Goal: Information Seeking & Learning: Check status

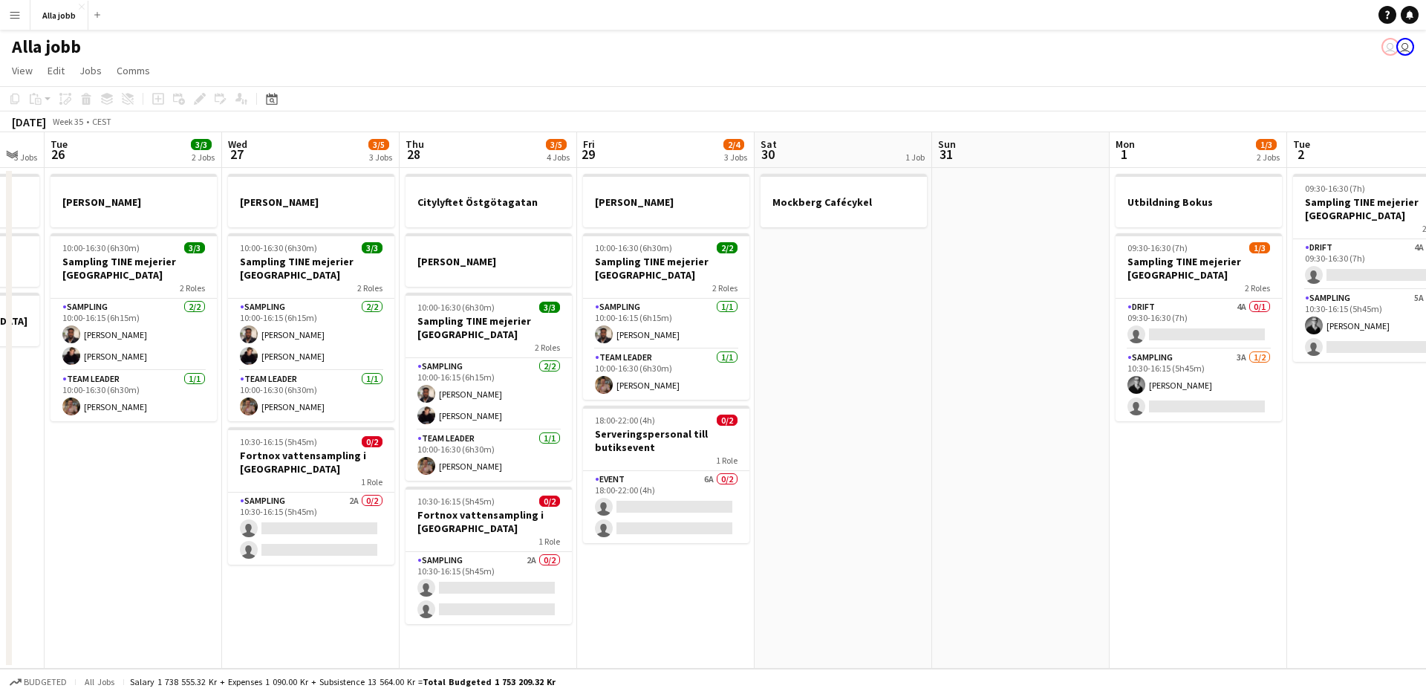
scroll to position [0, 310]
click at [671, 573] on app-date-cell "[PERSON_NAME] 10:00-16:30 (6h30m) 2/2 Sampling TINE mejerier Göteborg 2 Roles S…" at bounding box center [666, 418] width 177 height 501
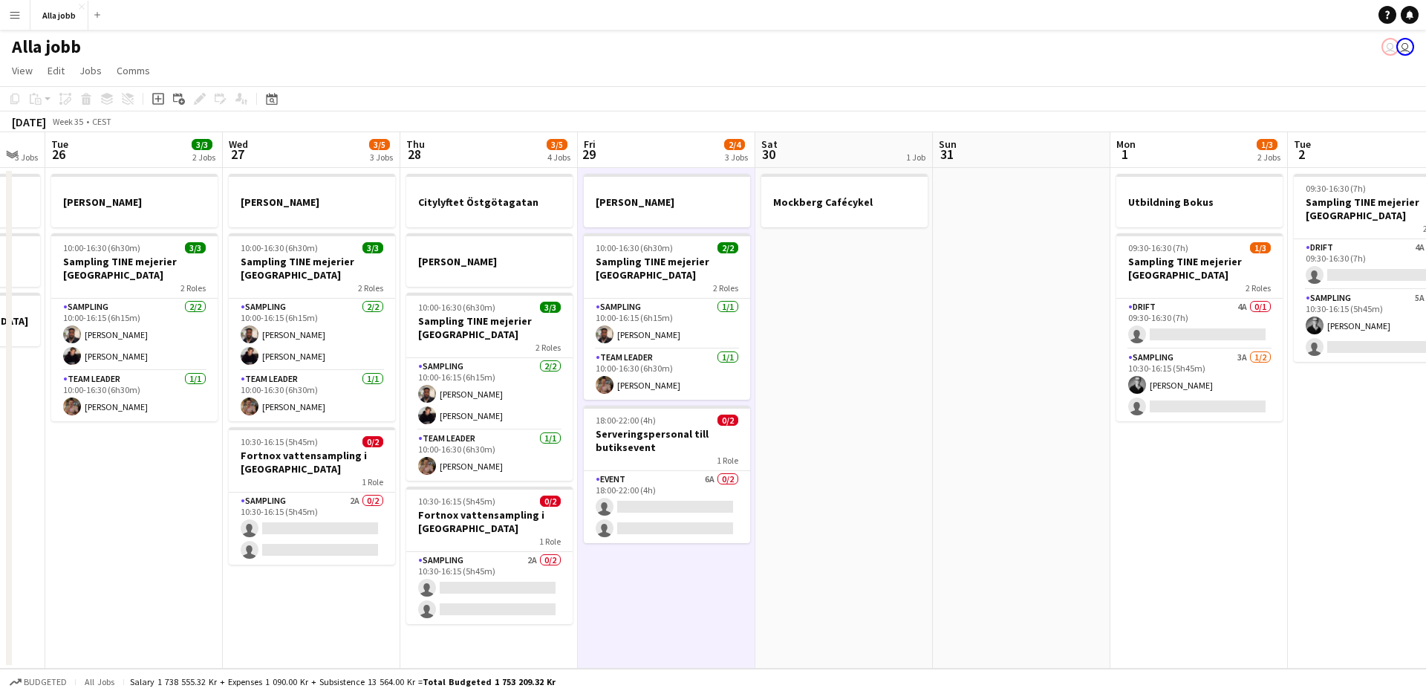
click at [804, 457] on app-date-cell "Mockberg Cafécykel" at bounding box center [843, 418] width 177 height 501
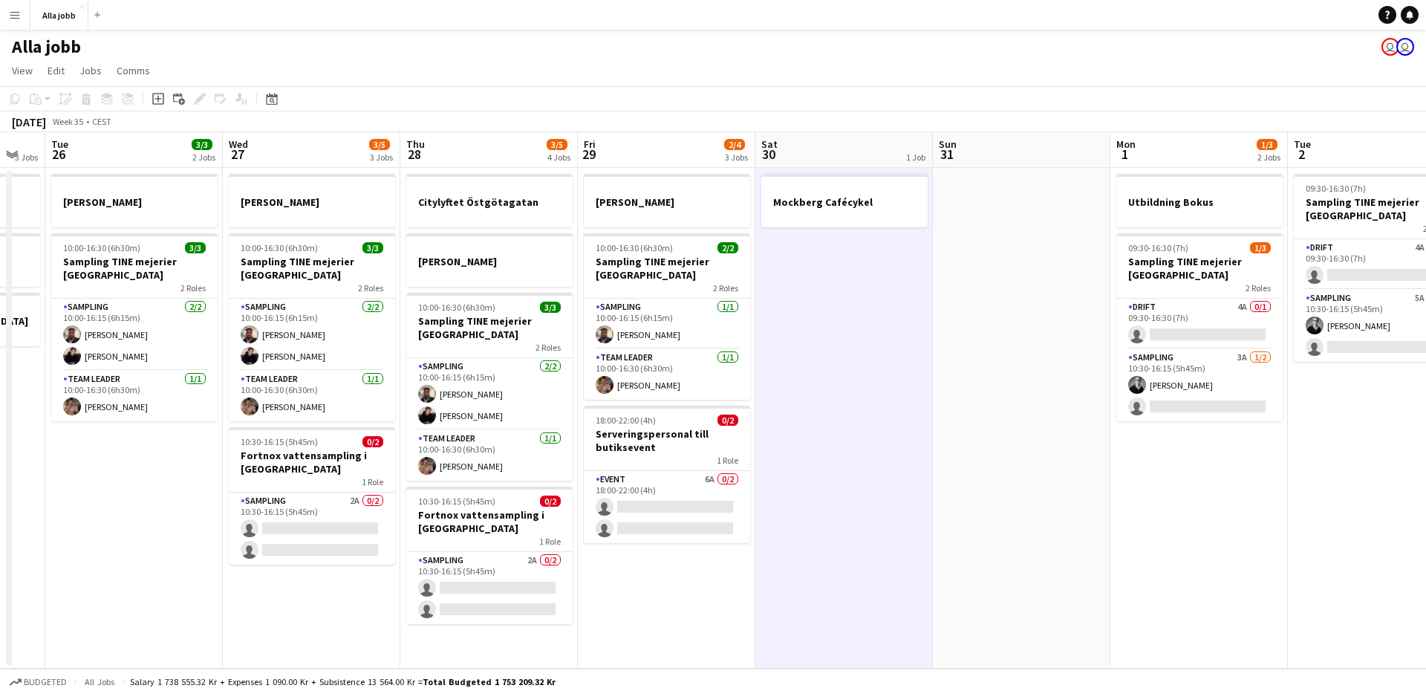
click at [703, 599] on app-date-cell "[PERSON_NAME] 10:00-16:30 (6h30m) 2/2 Sampling TINE mejerier Göteborg 2 Roles S…" at bounding box center [666, 418] width 177 height 501
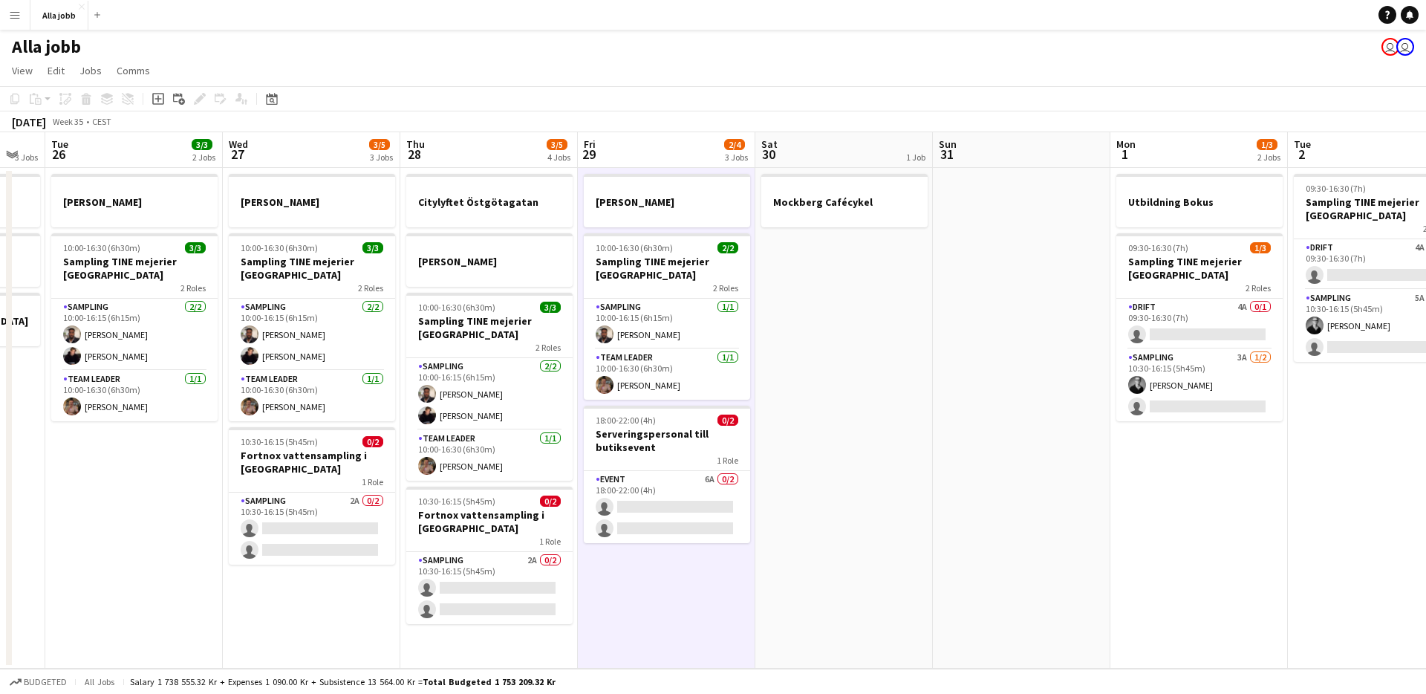
click at [850, 446] on app-date-cell "Mockberg Cafécykel" at bounding box center [843, 418] width 177 height 501
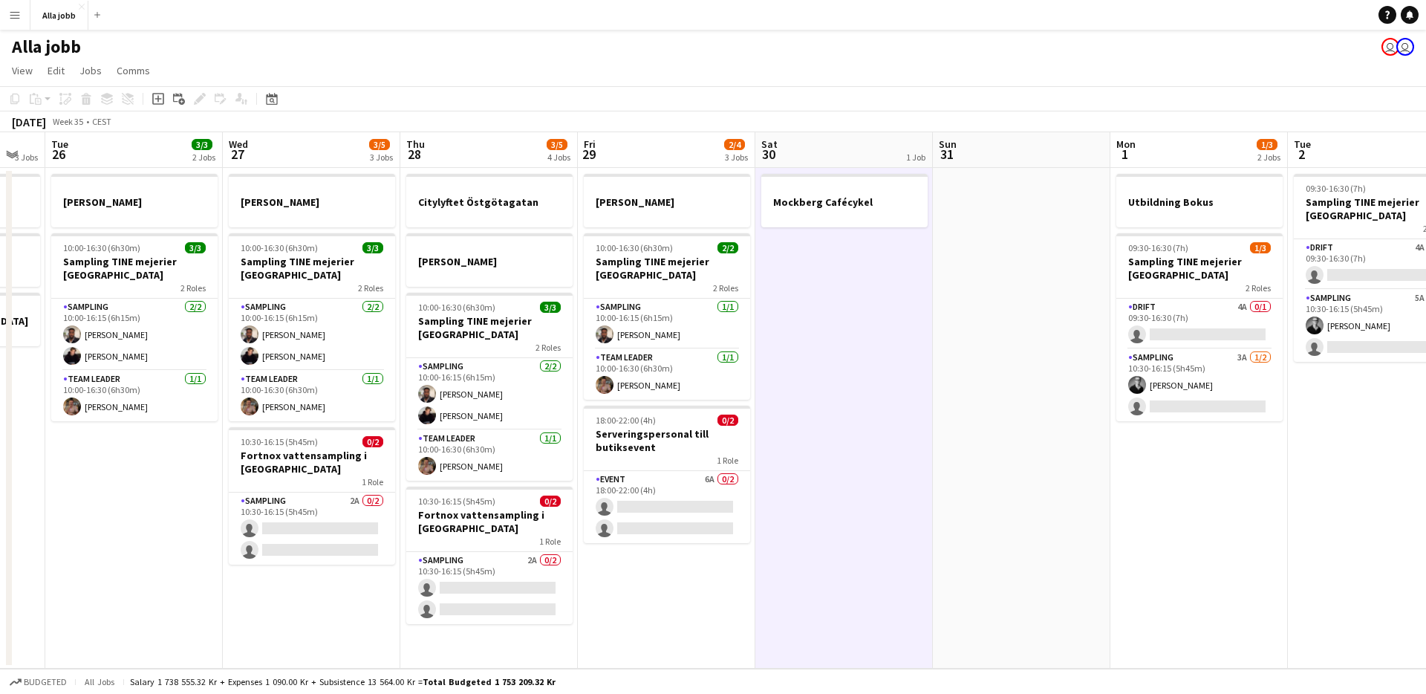
click at [867, 457] on app-date-cell "Mockberg Cafécykel" at bounding box center [843, 418] width 177 height 501
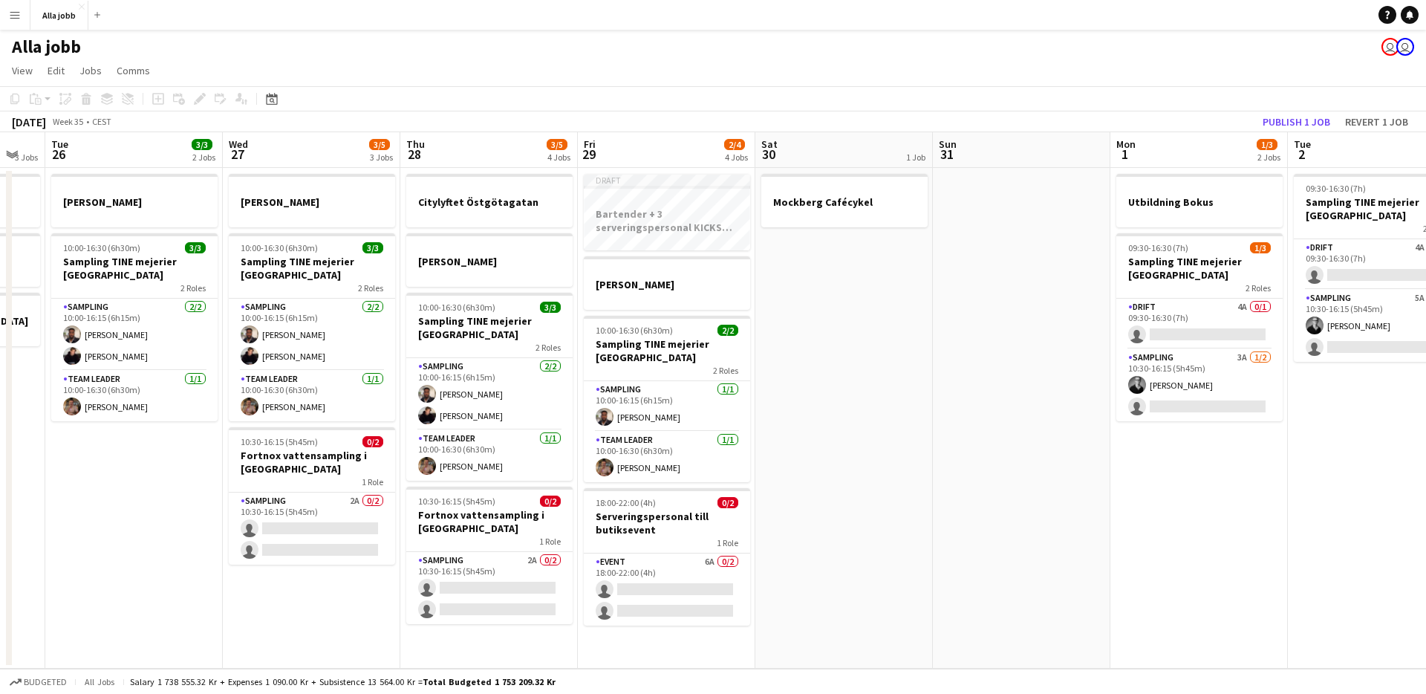
click at [224, 45] on div "[PERSON_NAME] user user" at bounding box center [713, 44] width 1426 height 28
click at [137, 14] on app-navbar "Menu Boards Boards Boards All jobs Status Workforce Workforce My Workforce Recr…" at bounding box center [713, 15] width 1426 height 30
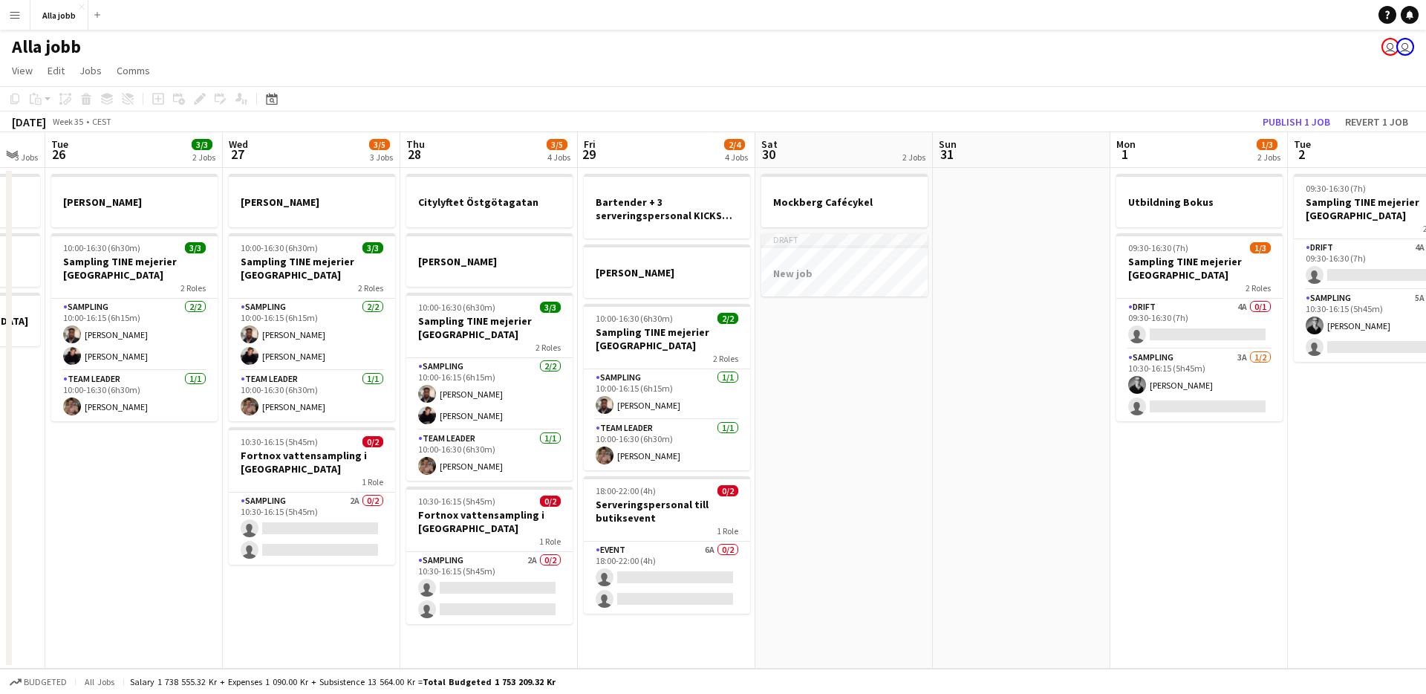
click at [333, 66] on app-page-menu "View Day view expanded Day view collapsed Month view Date picker Jump to [DATE]…" at bounding box center [713, 72] width 1426 height 28
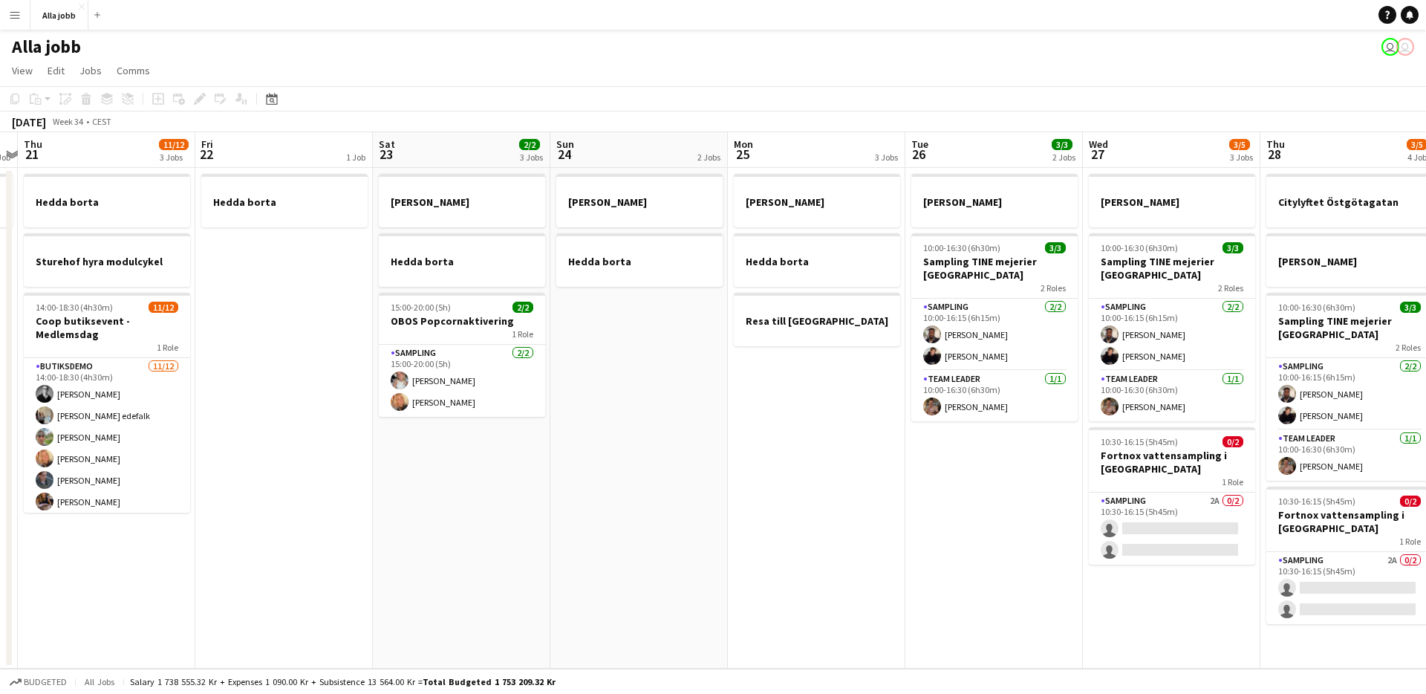
drag, startPoint x: 922, startPoint y: 489, endPoint x: 455, endPoint y: 474, distance: 467.4
click at [422, 474] on app-calendar-viewport "Mon 18 2 Jobs Tue 19 1 Job Wed 20 1 Job Thu 21 11/12 3 Jobs Fri 22 1 Job Sat 23…" at bounding box center [713, 400] width 1426 height 536
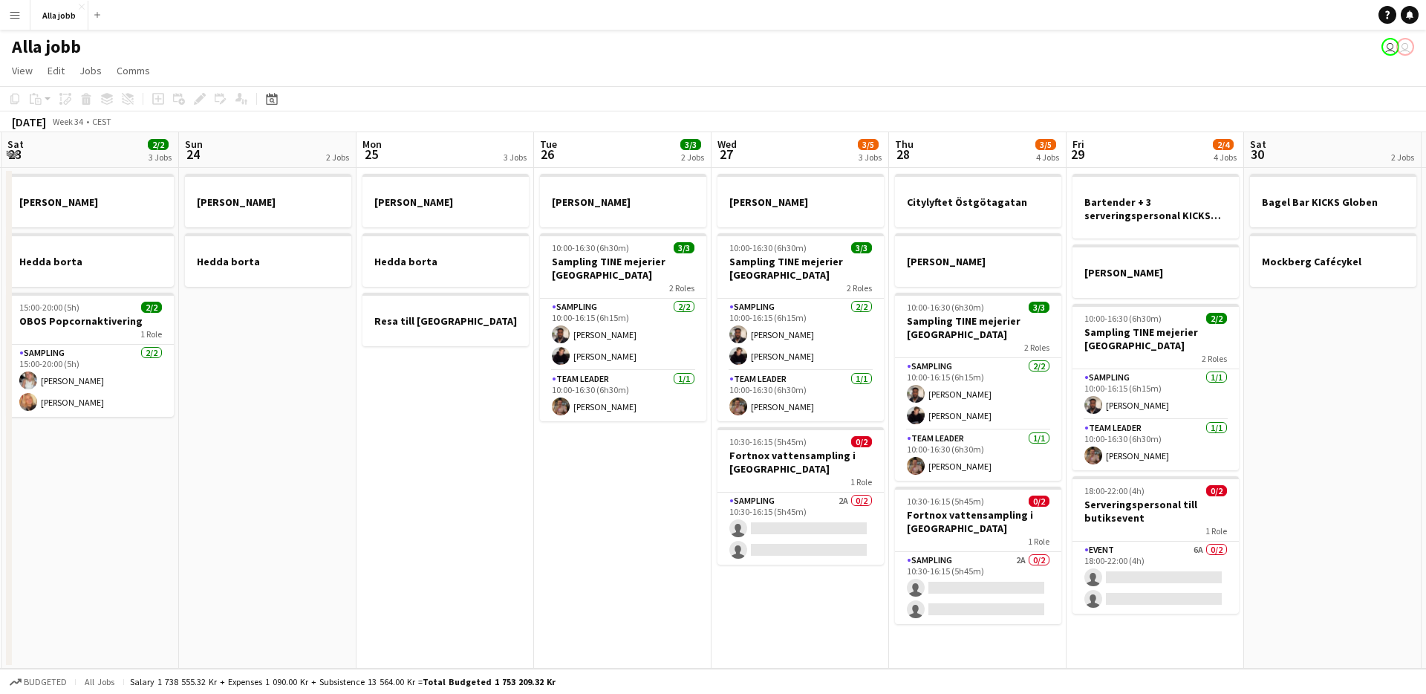
scroll to position [0, 651]
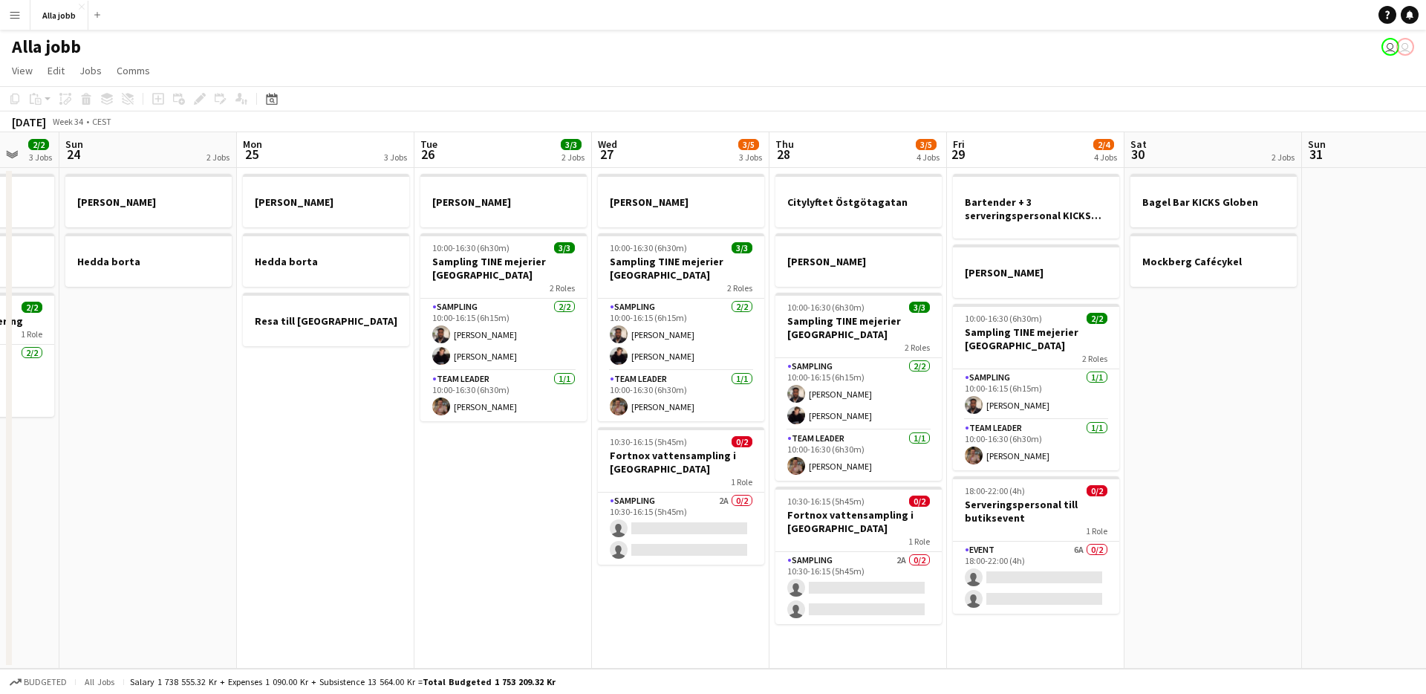
drag, startPoint x: 904, startPoint y: 488, endPoint x: 435, endPoint y: 456, distance: 469.7
click at [435, 456] on app-calendar-viewport "Wed 20 1 Job Thu 21 11/12 3 Jobs Fri 22 1 Job Sat 23 2/2 3 Jobs Sun 24 2 Jobs M…" at bounding box center [713, 400] width 1426 height 536
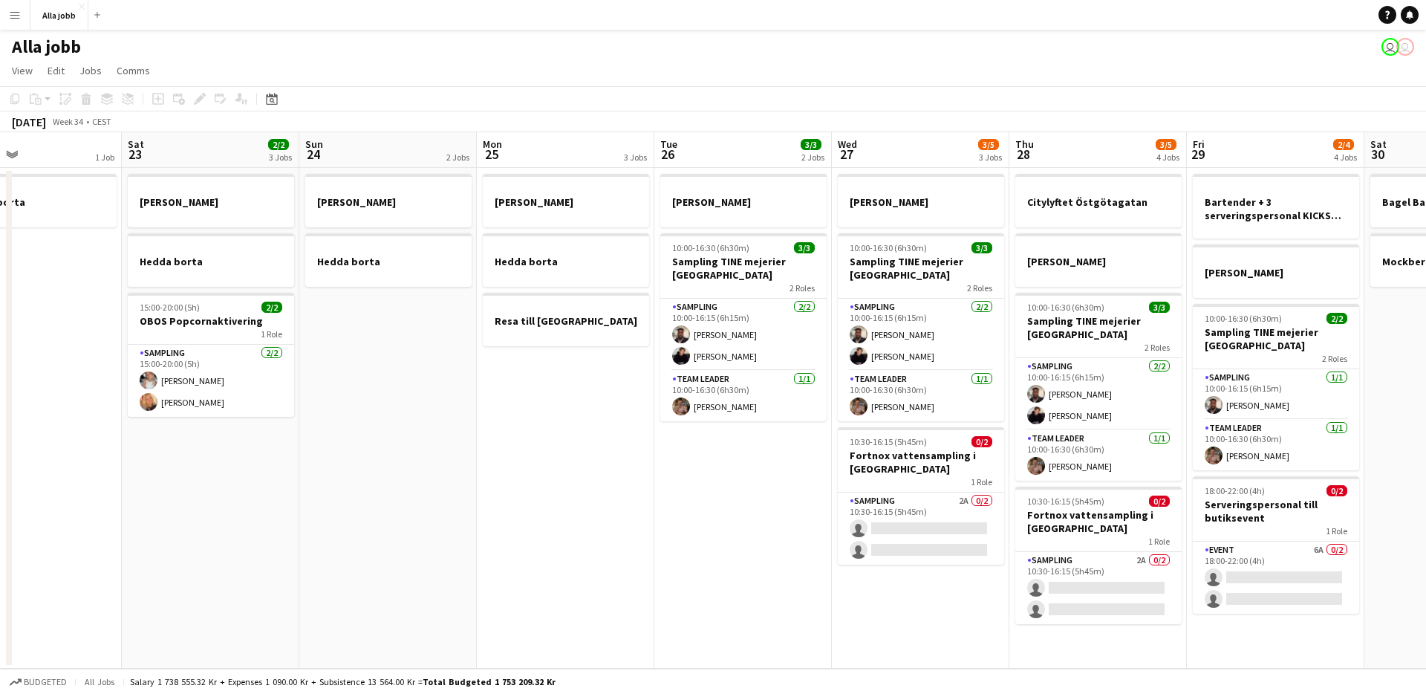
drag, startPoint x: 452, startPoint y: 457, endPoint x: 681, endPoint y: 408, distance: 233.9
click at [864, 397] on app-calendar-viewport "Wed 20 1 Job Thu 21 11/12 3 Jobs Fri 22 1 Job Sat 23 2/2 3 Jobs Sun 24 2 Jobs M…" at bounding box center [713, 400] width 1426 height 536
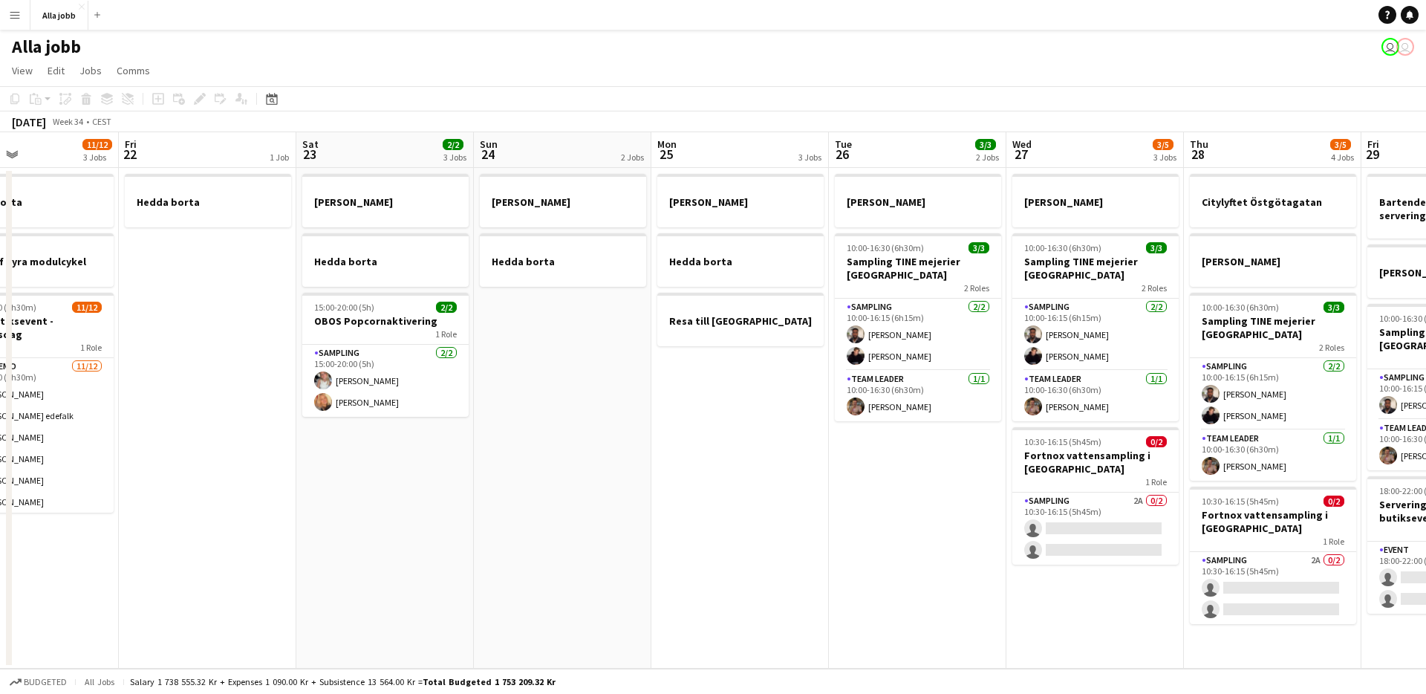
drag, startPoint x: 770, startPoint y: 431, endPoint x: 920, endPoint y: 437, distance: 150.1
click at [931, 434] on app-calendar-viewport "Tue 19 1 Job Wed 20 1 Job Thu 21 11/12 3 Jobs Fri 22 1 Job Sat 23 2/2 3 Jobs Su…" at bounding box center [713, 400] width 1426 height 536
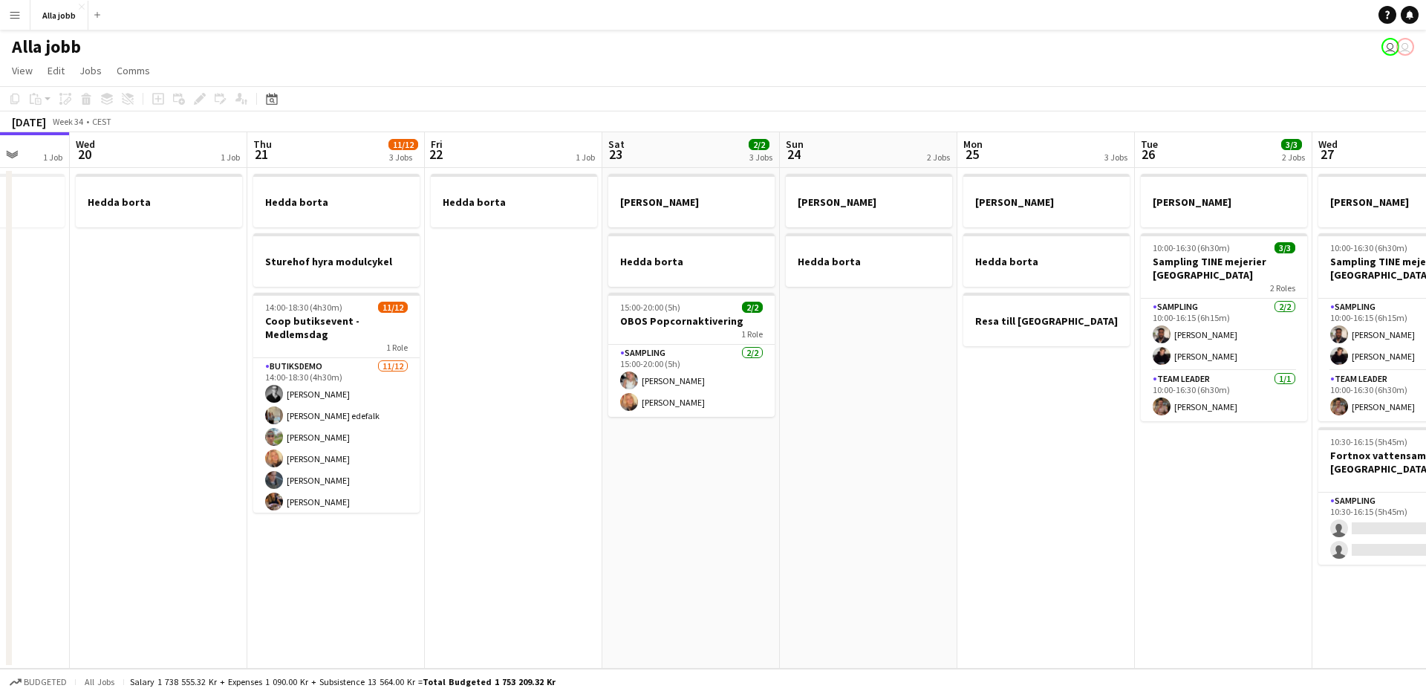
drag, startPoint x: 733, startPoint y: 493, endPoint x: 847, endPoint y: 527, distance: 118.4
click at [847, 527] on app-calendar-viewport "Sun 17 1 Job Mon 18 2 Jobs Tue 19 1 Job Wed 20 1 Job Thu 21 11/12 3 Jobs Fri 22…" at bounding box center [713, 400] width 1426 height 536
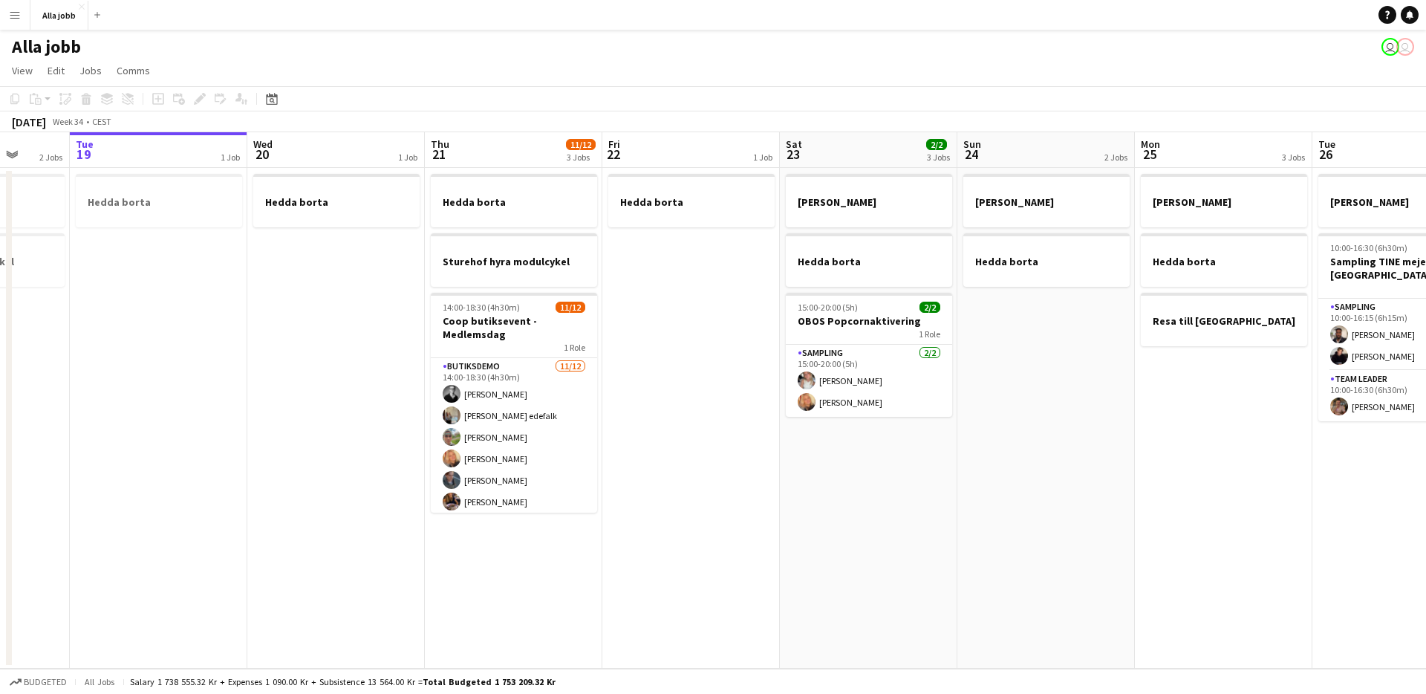
scroll to position [0, 454]
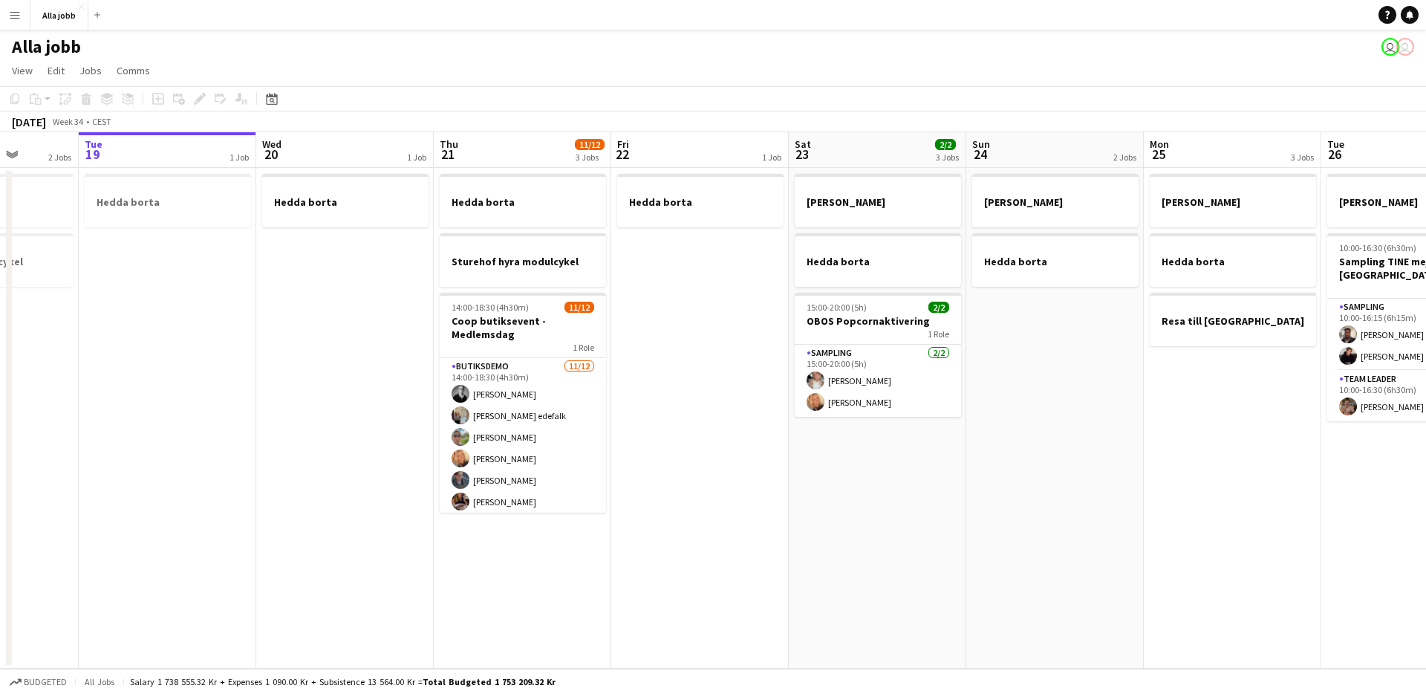
click at [735, 544] on app-date-cell "Hedda borta" at bounding box center [699, 418] width 177 height 501
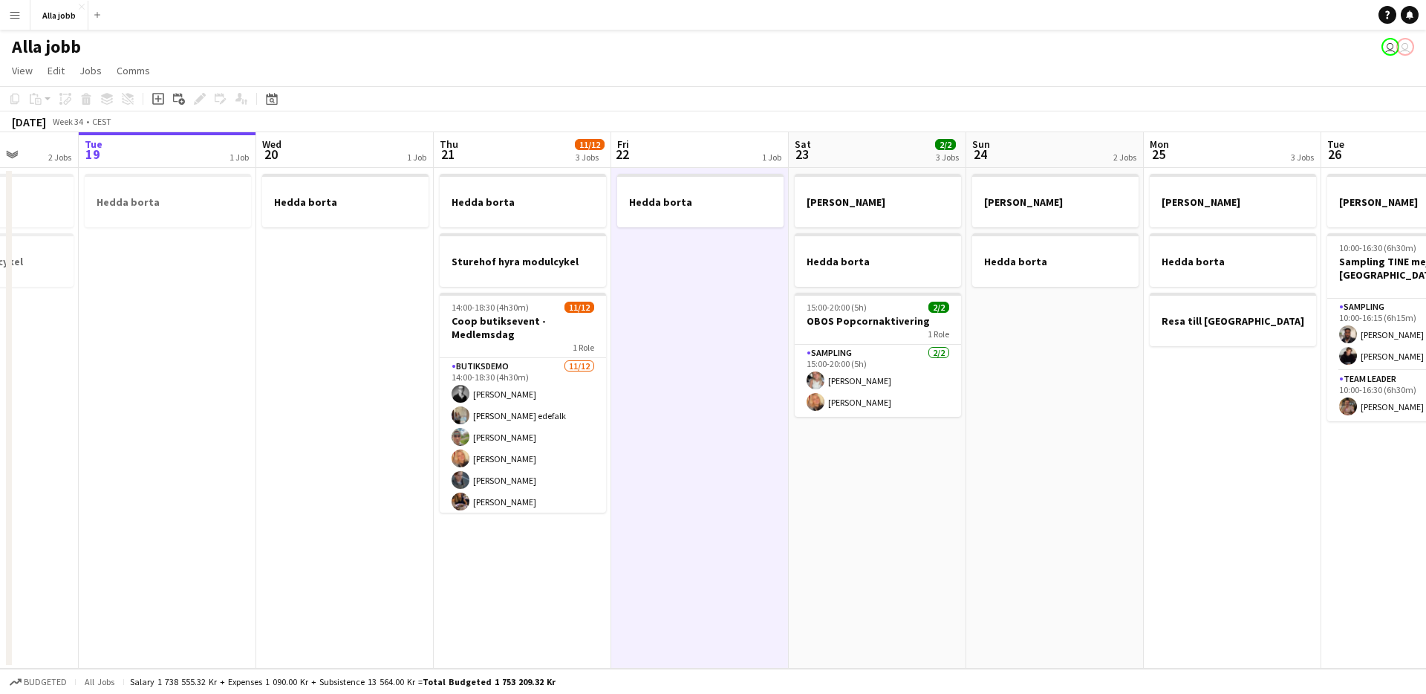
click at [735, 544] on app-date-cell "Hedda borta" at bounding box center [699, 418] width 177 height 501
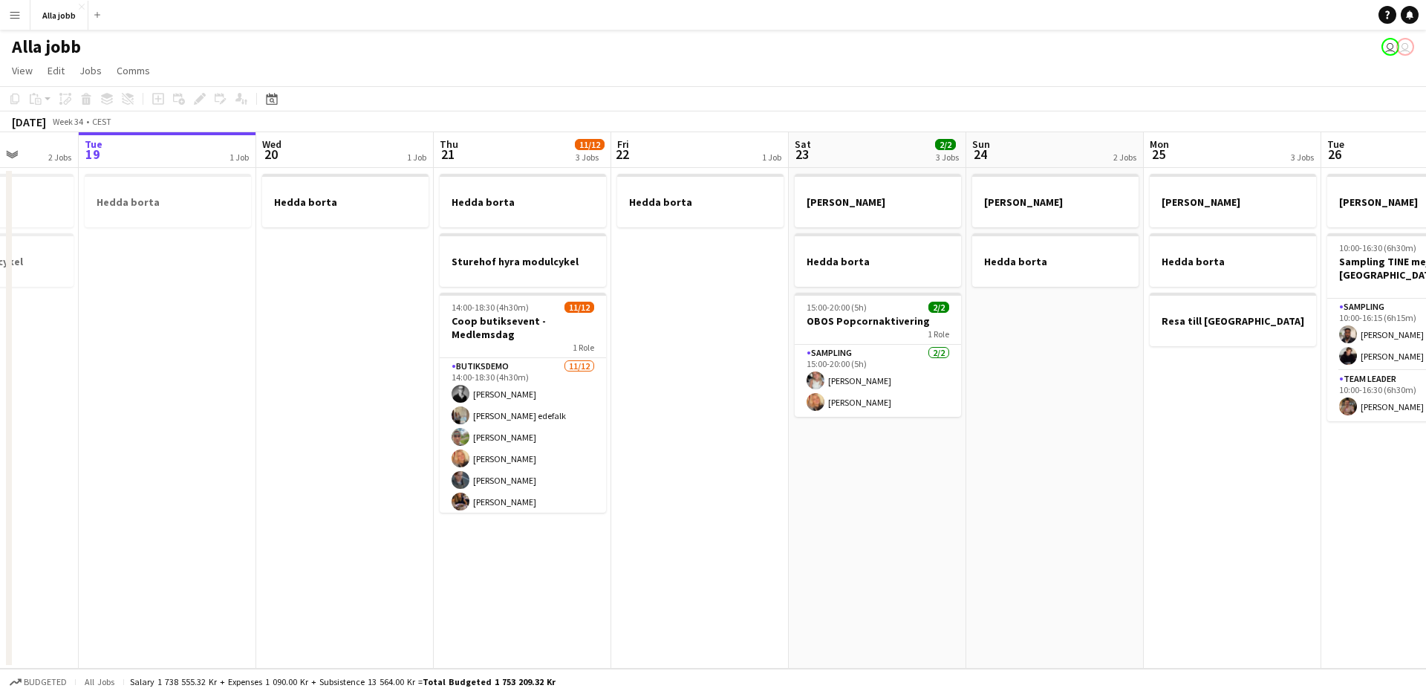
click at [734, 544] on app-date-cell "Hedda borta" at bounding box center [699, 418] width 177 height 501
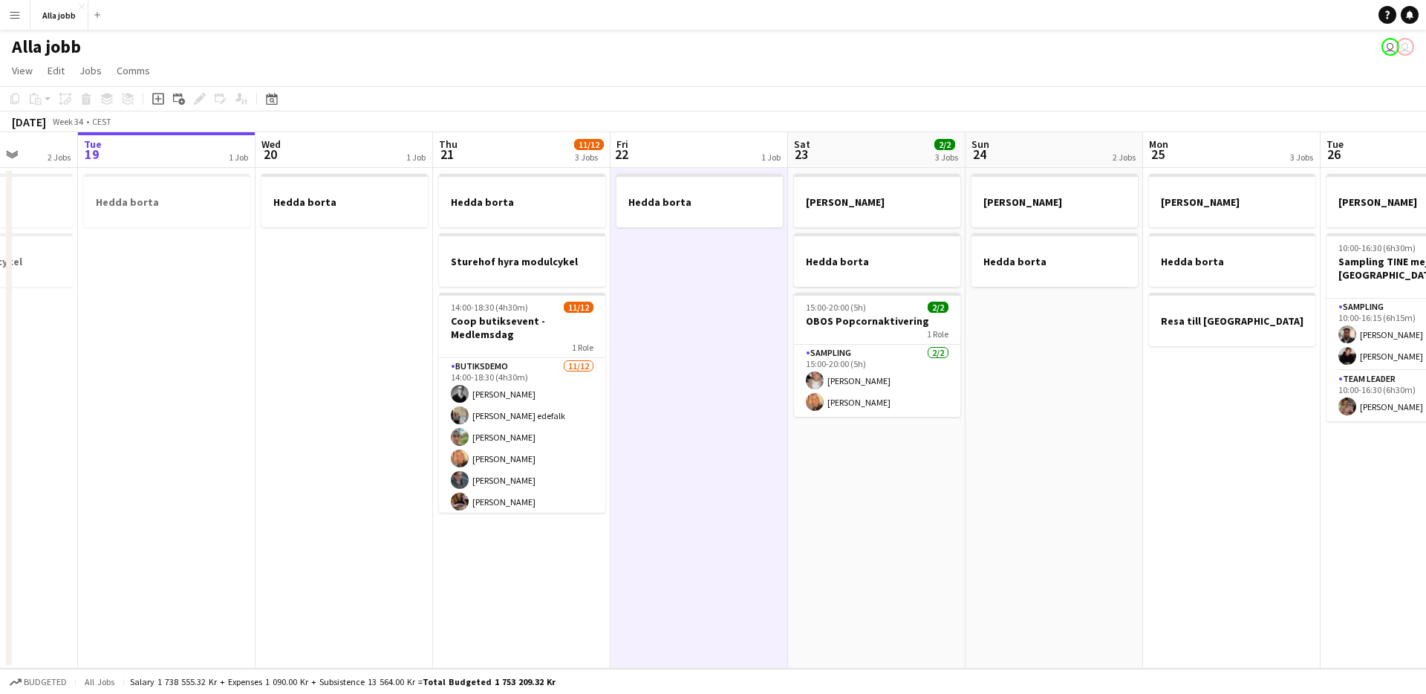
click at [734, 544] on app-date-cell "Hedda borta" at bounding box center [698, 418] width 177 height 501
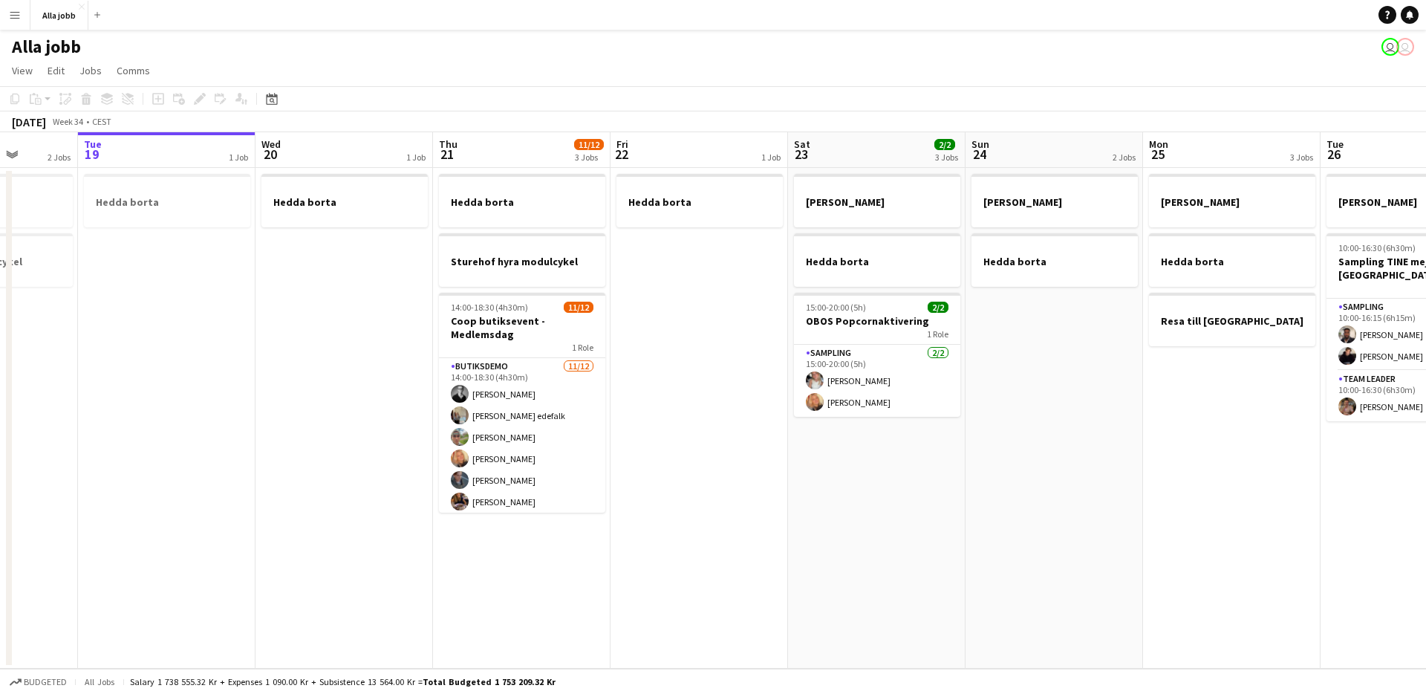
click at [702, 546] on app-date-cell "Hedda borta" at bounding box center [698, 418] width 177 height 501
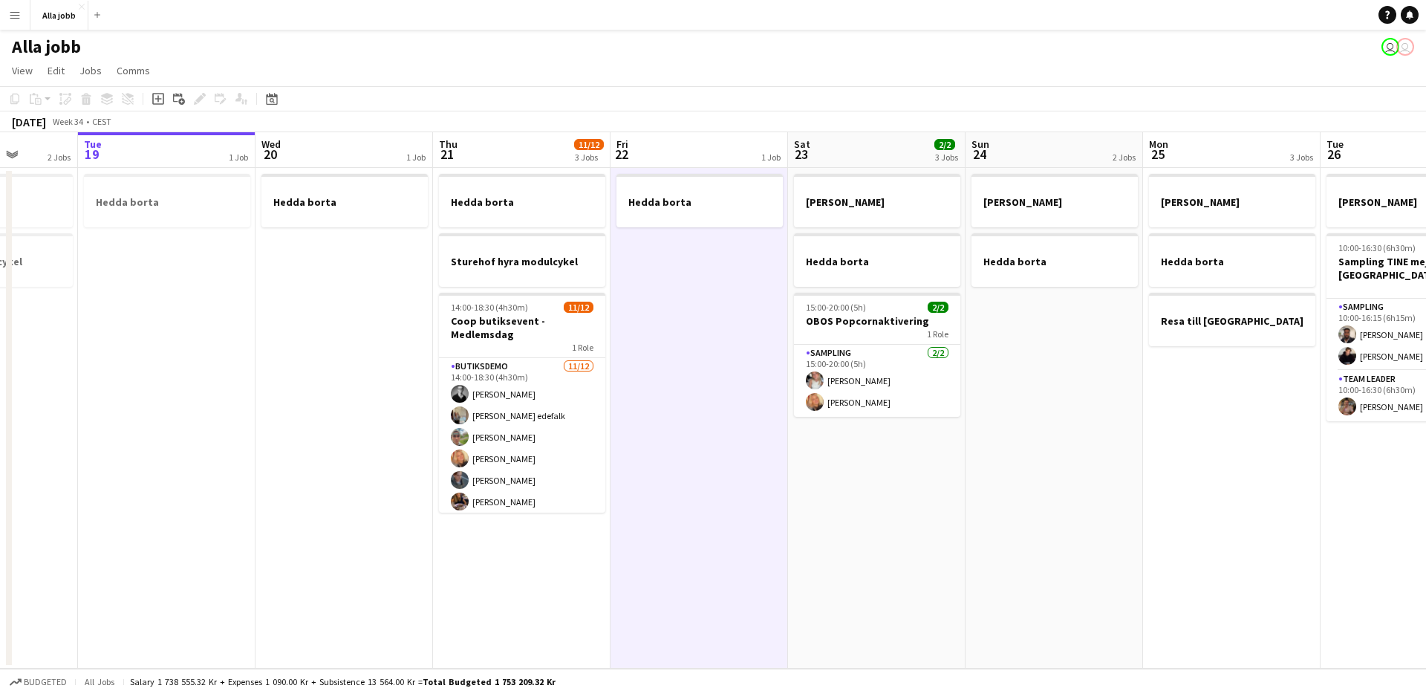
click at [702, 546] on app-date-cell "Hedda borta" at bounding box center [698, 418] width 177 height 501
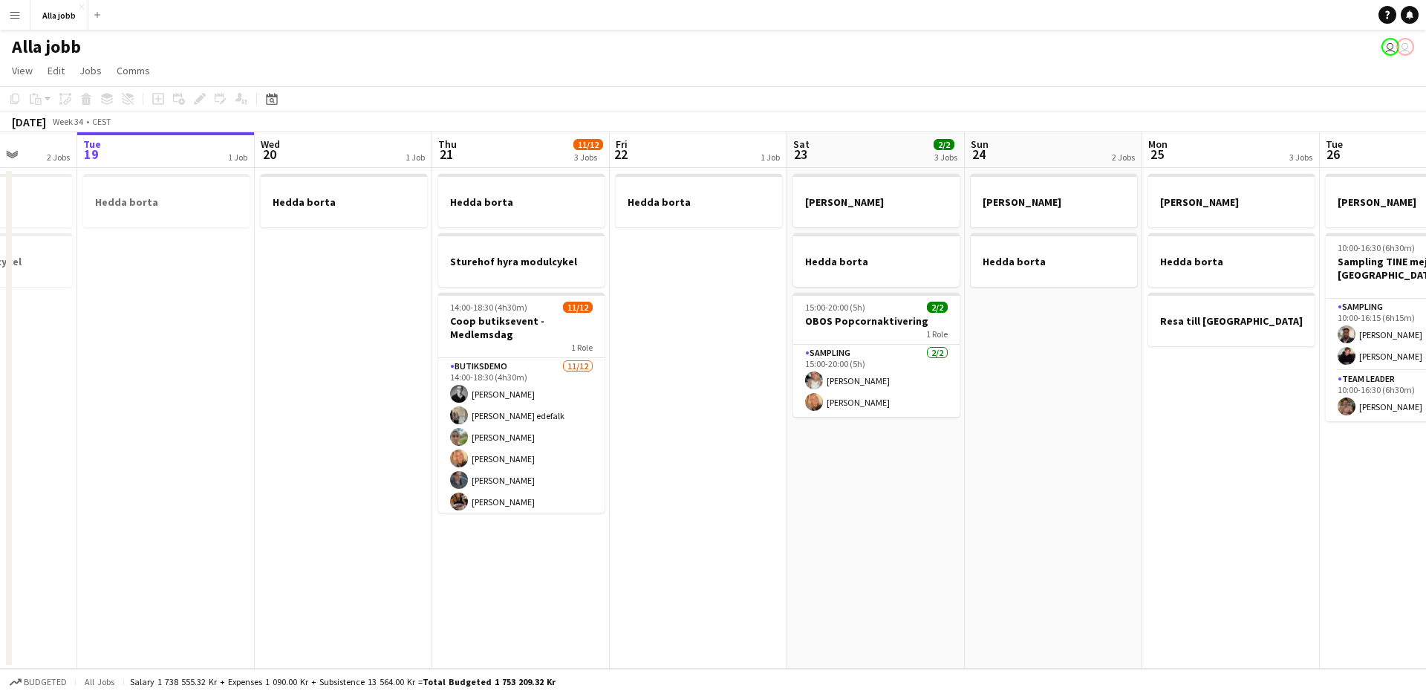
drag, startPoint x: 702, startPoint y: 546, endPoint x: 344, endPoint y: 544, distance: 358.0
click at [344, 544] on app-calendar-viewport "Sat 16 2/2 3 Jobs Sun 17 1 Job Mon 18 2 Jobs Tue 19 1 Job Wed 20 1 Job Thu 21 1…" at bounding box center [713, 400] width 1426 height 536
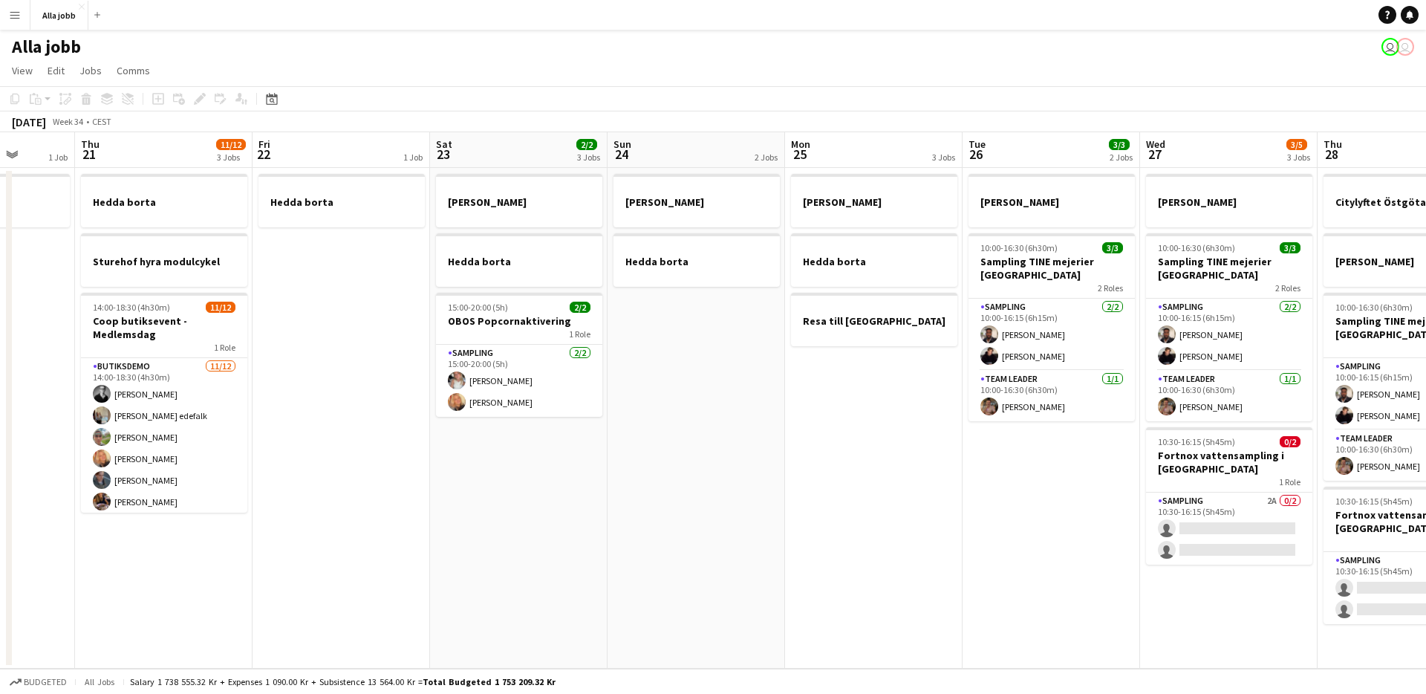
click at [541, 538] on app-date-cell "Emil borta Hedda borta 15:00-20:00 (5h) 2/2 OBOS Popcornaktivering 1 Role Sampl…" at bounding box center [518, 418] width 177 height 501
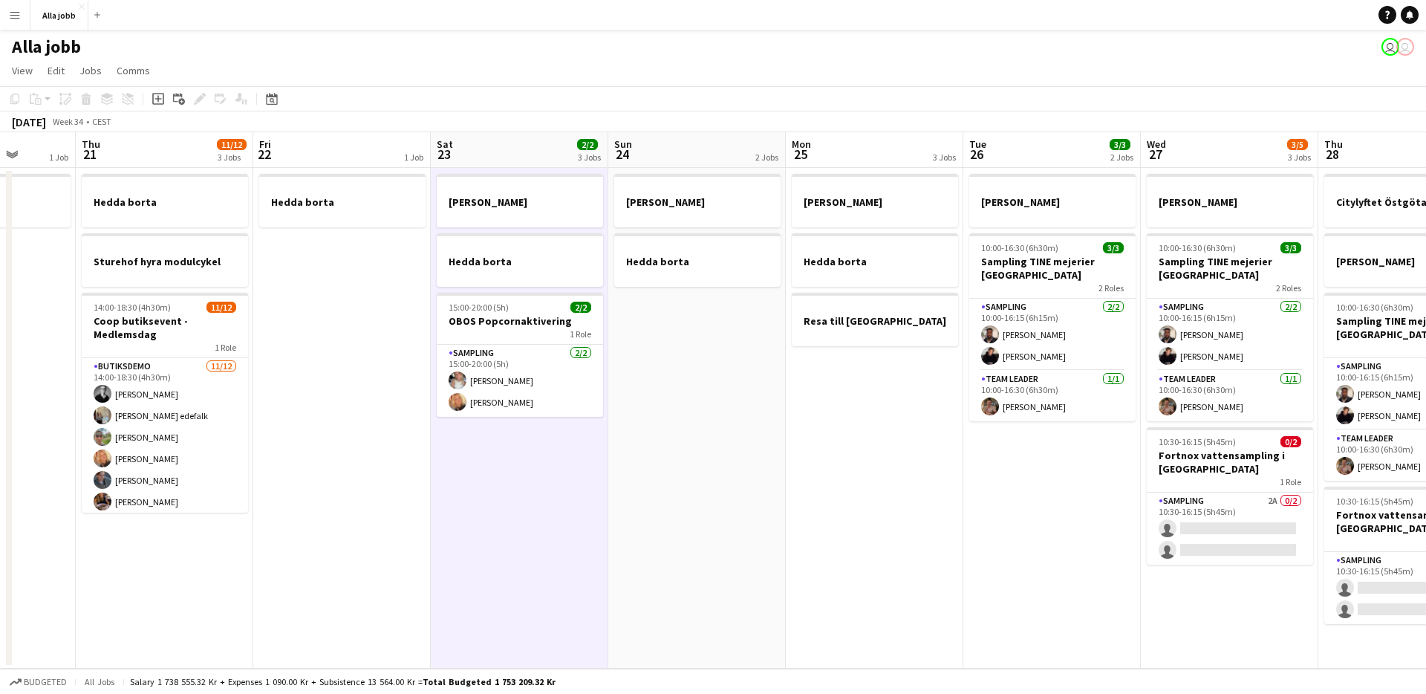
click at [489, 555] on app-date-cell "Emil borta Hedda borta 15:00-20:00 (5h) 2/2 OBOS Popcornaktivering 1 Role Sampl…" at bounding box center [519, 418] width 177 height 501
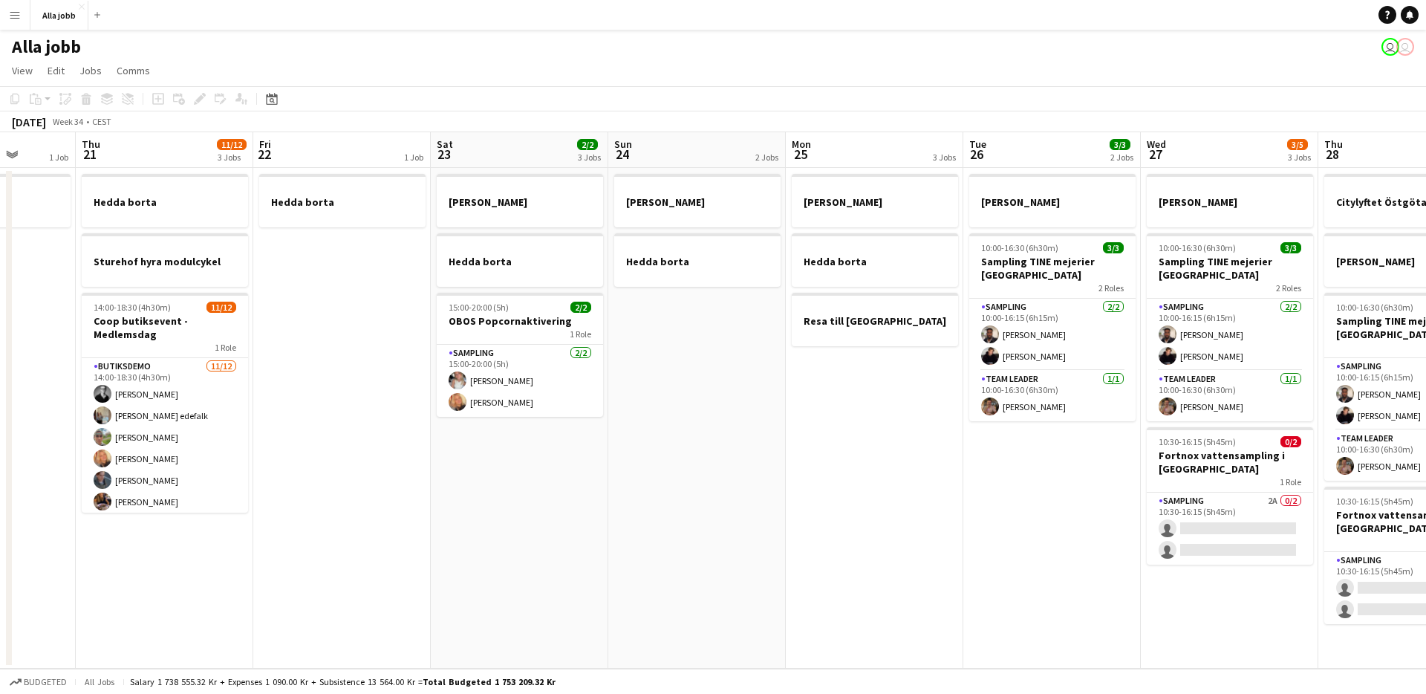
click at [431, 575] on app-date-cell "Emil borta Hedda borta 15:00-20:00 (5h) 2/2 OBOS Popcornaktivering 1 Role Sampl…" at bounding box center [519, 418] width 177 height 501
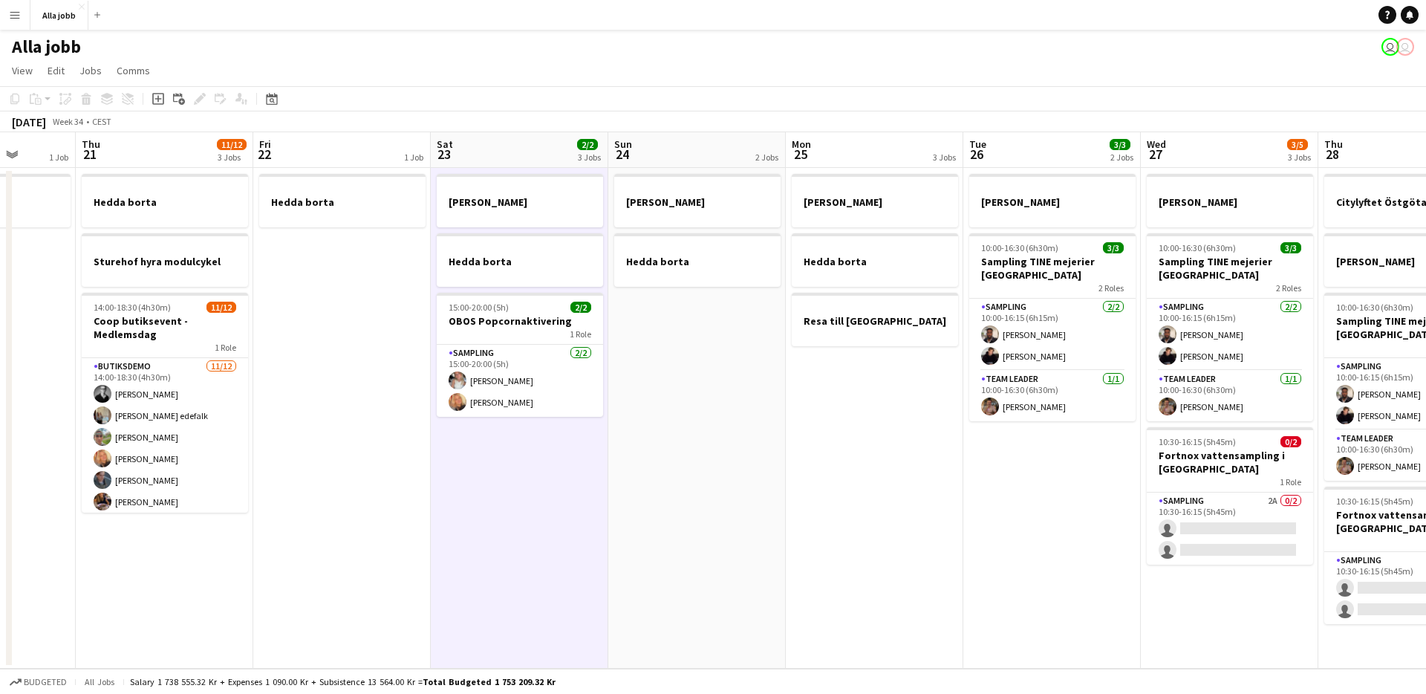
click at [413, 576] on app-date-cell "Hedda borta" at bounding box center [341, 418] width 177 height 501
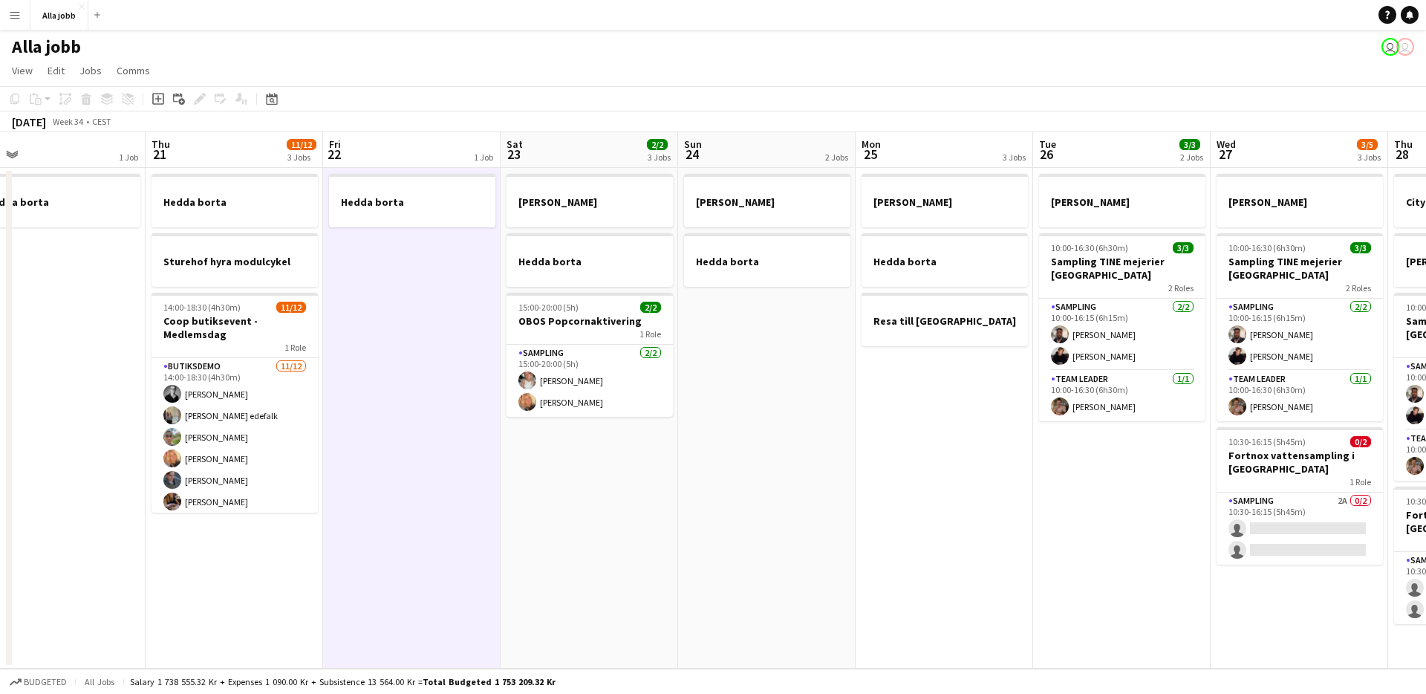
drag, startPoint x: 571, startPoint y: 451, endPoint x: 634, endPoint y: 466, distance: 64.9
click at [634, 466] on app-calendar-viewport "Mon 18 2 Jobs Tue 19 1 Job Wed 20 1 Job Thu 21 11/12 3 Jobs Fri 22 1 Job Sat 23…" at bounding box center [713, 400] width 1426 height 536
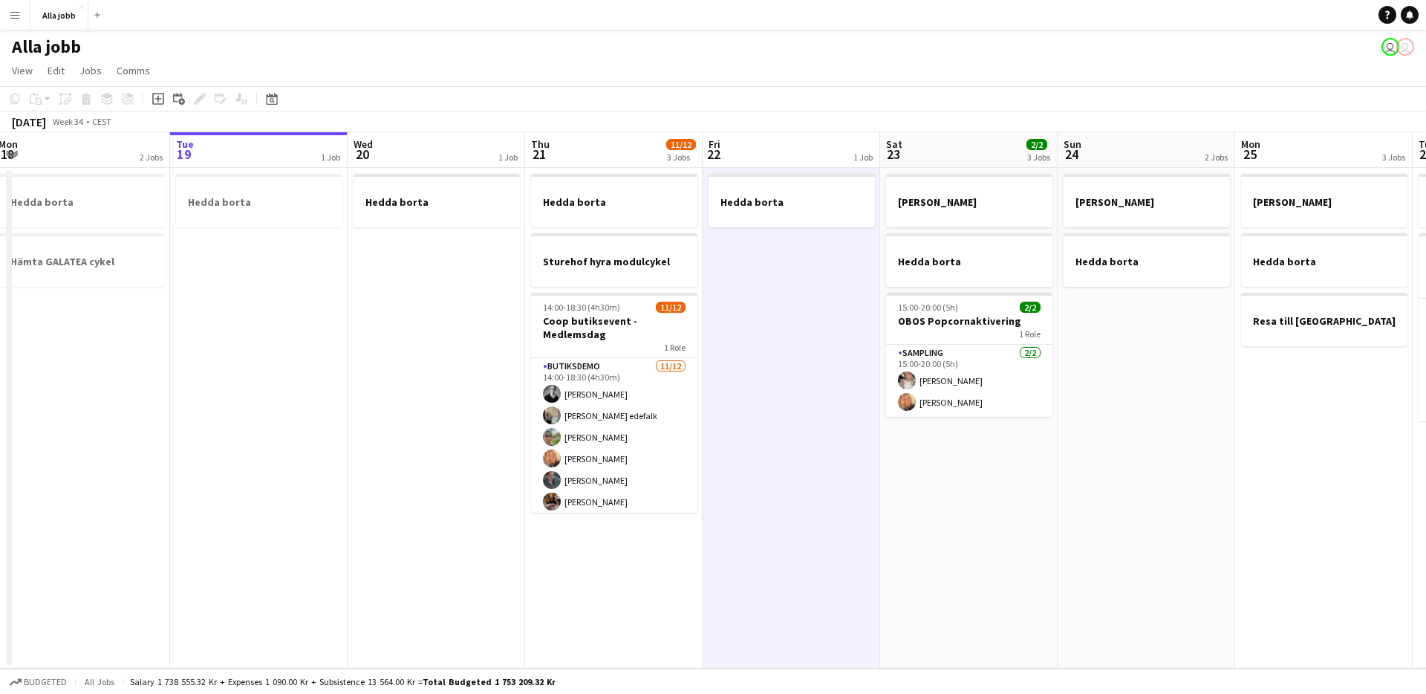
scroll to position [0, 361]
drag, startPoint x: 641, startPoint y: 465, endPoint x: 1021, endPoint y: 543, distance: 388.2
click at [1021, 543] on app-calendar-viewport "Sat 16 2/2 3 Jobs Sun 17 1 Job Mon 18 2 Jobs Tue 19 1 Job Wed 20 1 Job Thu 21 1…" at bounding box center [713, 400] width 1426 height 536
drag, startPoint x: 353, startPoint y: 487, endPoint x: 487, endPoint y: 485, distance: 134.4
click at [356, 487] on app-date-cell "Hedda borta" at bounding box center [437, 418] width 177 height 501
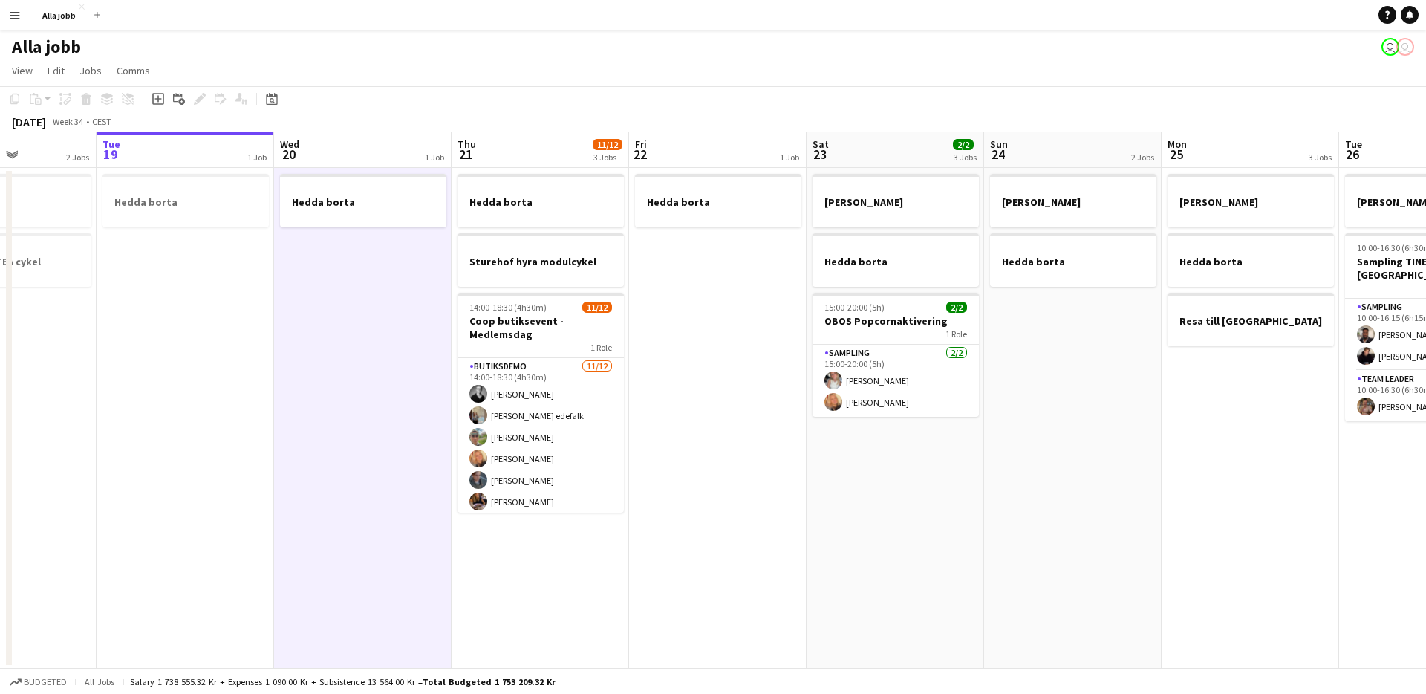
drag, startPoint x: 980, startPoint y: 473, endPoint x: 940, endPoint y: 553, distance: 88.7
click at [951, 553] on app-calendar-viewport "Sat 16 2/2 3 Jobs Sun 17 1 Job Mon 18 2 Jobs Tue 19 1 Job Wed 20 1 Job Thu 21 1…" at bounding box center [713, 400] width 1426 height 536
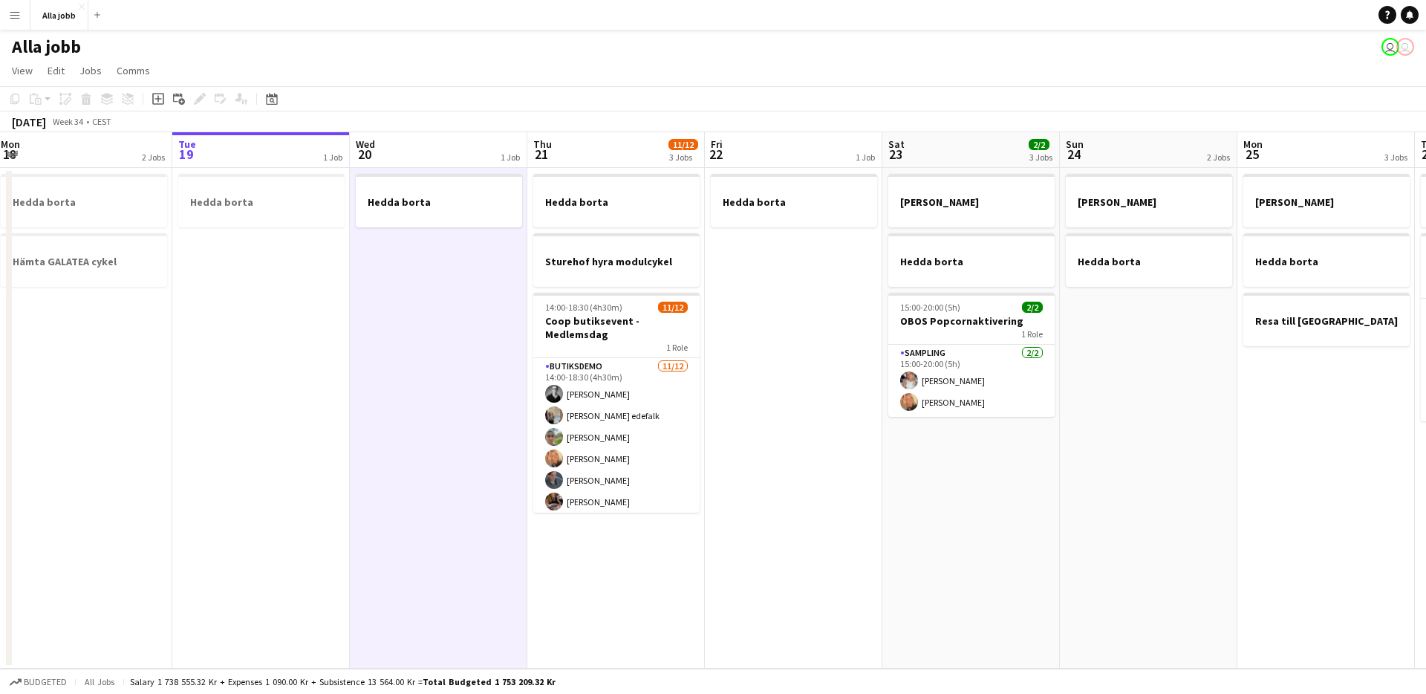
drag, startPoint x: 891, startPoint y: 541, endPoint x: 968, endPoint y: 547, distance: 76.7
click at [968, 547] on app-calendar-viewport "Sat 16 2/2 3 Jobs Sun 17 1 Job Mon 18 2 Jobs Tue 19 1 Job Wed 20 1 Job Thu 21 1…" at bounding box center [713, 400] width 1426 height 536
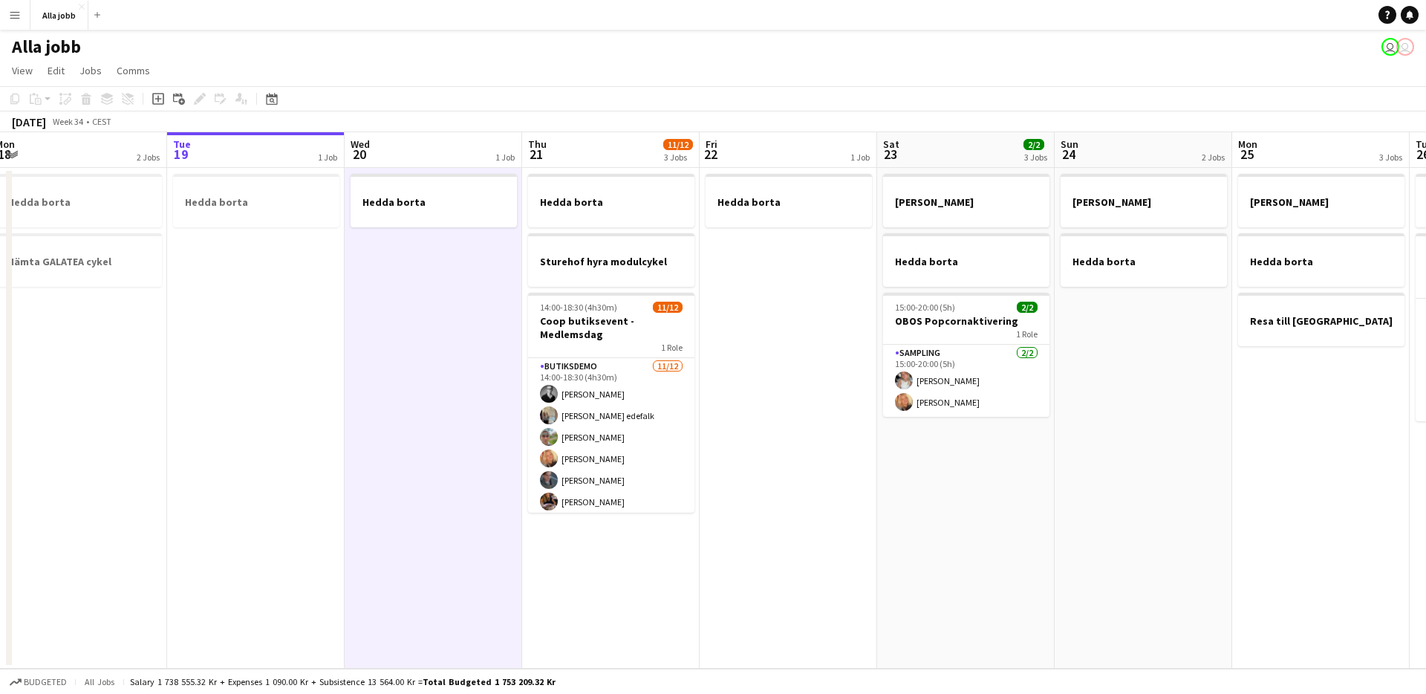
scroll to position [0, 543]
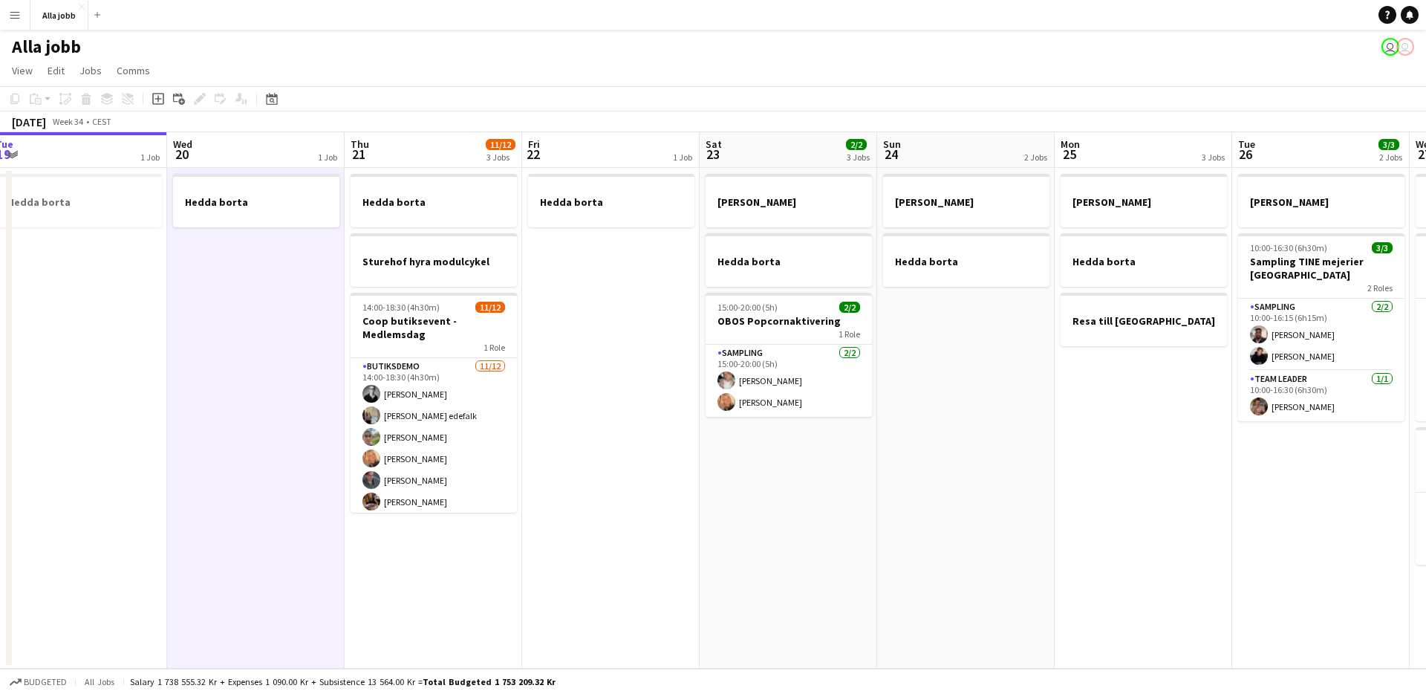
drag, startPoint x: 872, startPoint y: 521, endPoint x: 689, endPoint y: 504, distance: 183.5
click at [689, 504] on app-calendar-viewport "Sat 16 2/2 3 Jobs Sun 17 1 Job Mon 18 2 Jobs Tue 19 1 Job Wed 20 1 Job Thu 21 1…" at bounding box center [713, 400] width 1426 height 536
click at [707, 506] on app-date-cell "Emil borta Hedda borta 15:00-20:00 (5h) 2/2 OBOS Popcornaktivering 1 Role Sampl…" at bounding box center [788, 418] width 177 height 501
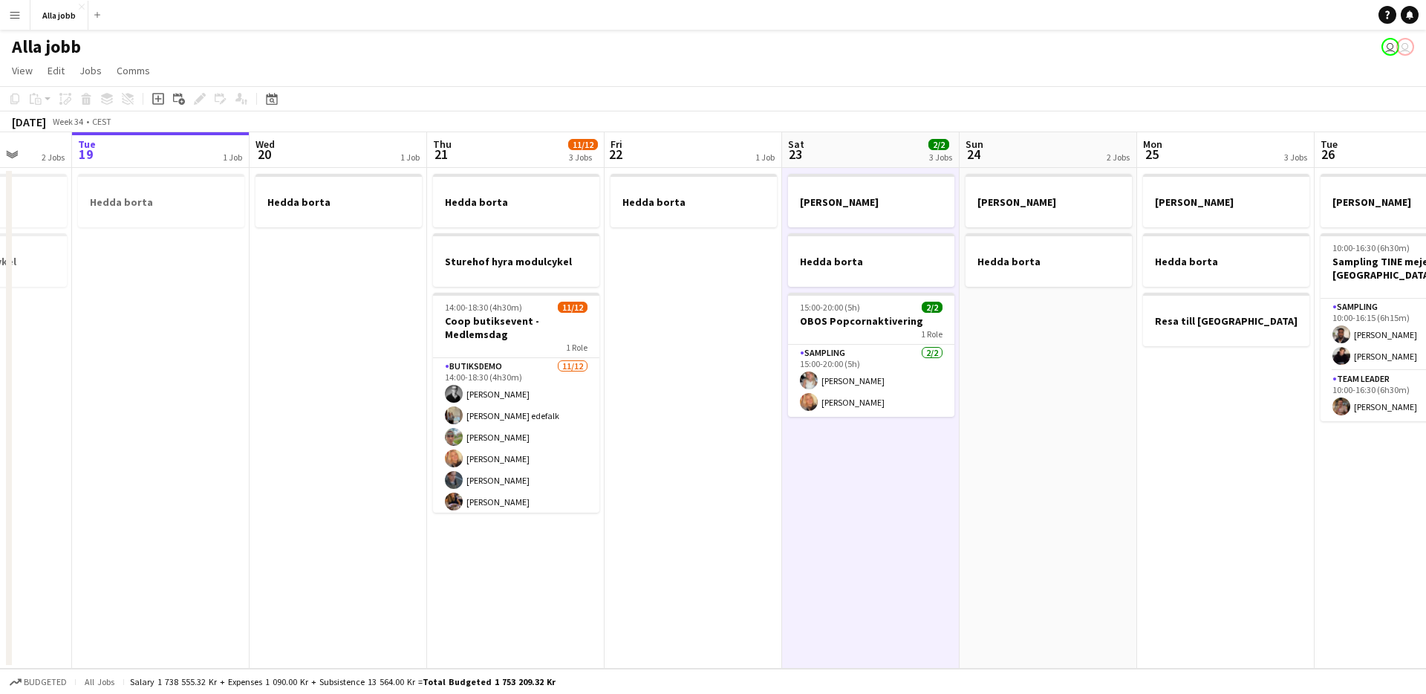
scroll to position [0, 482]
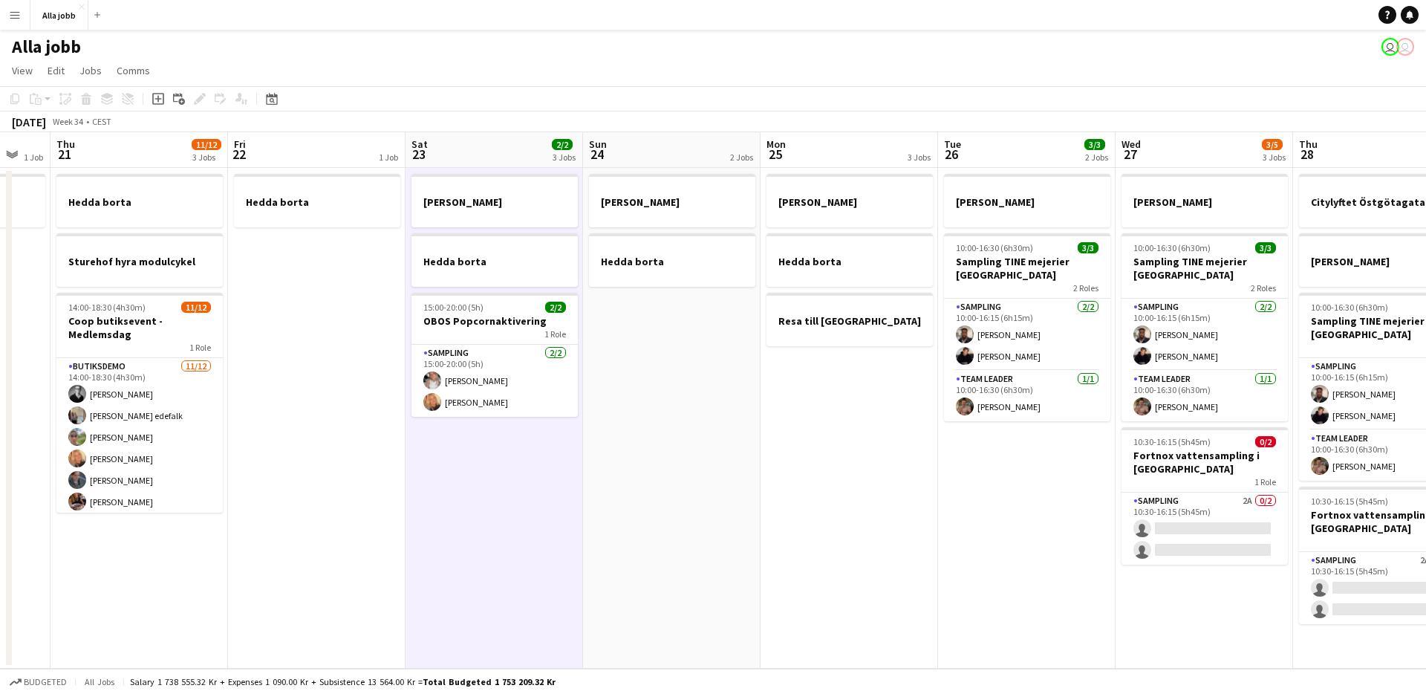
drag, startPoint x: 629, startPoint y: 516, endPoint x: 335, endPoint y: 531, distance: 294.5
click at [335, 531] on app-calendar-viewport "Mon 18 2 Jobs Tue 19 1 Job Wed 20 1 Job Thu 21 11/12 3 Jobs Fri 22 1 Job Sat 23…" at bounding box center [713, 400] width 1426 height 536
click at [335, 531] on app-date-cell "Hedda borta" at bounding box center [316, 418] width 177 height 501
